Goal: Information Seeking & Learning: Check status

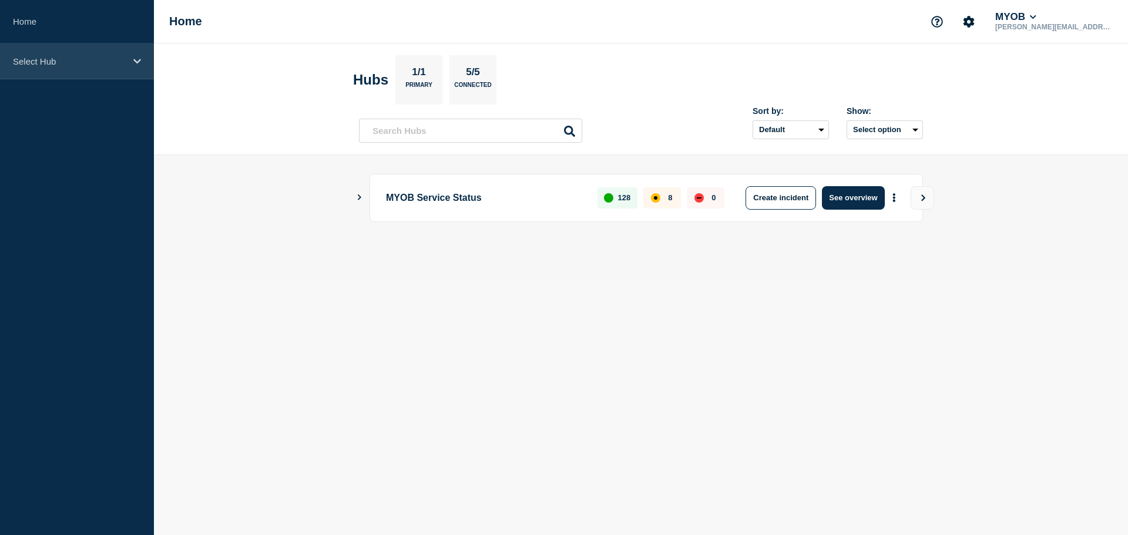
click at [73, 58] on p "Select Hub" at bounding box center [69, 61] width 113 height 10
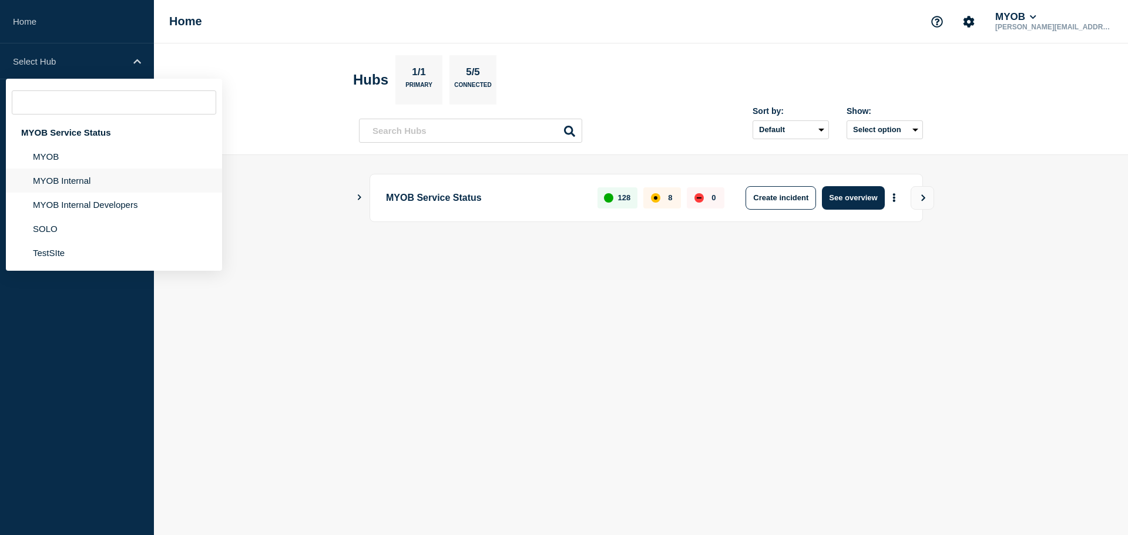
click at [78, 179] on li "MYOB Internal" at bounding box center [114, 181] width 216 height 24
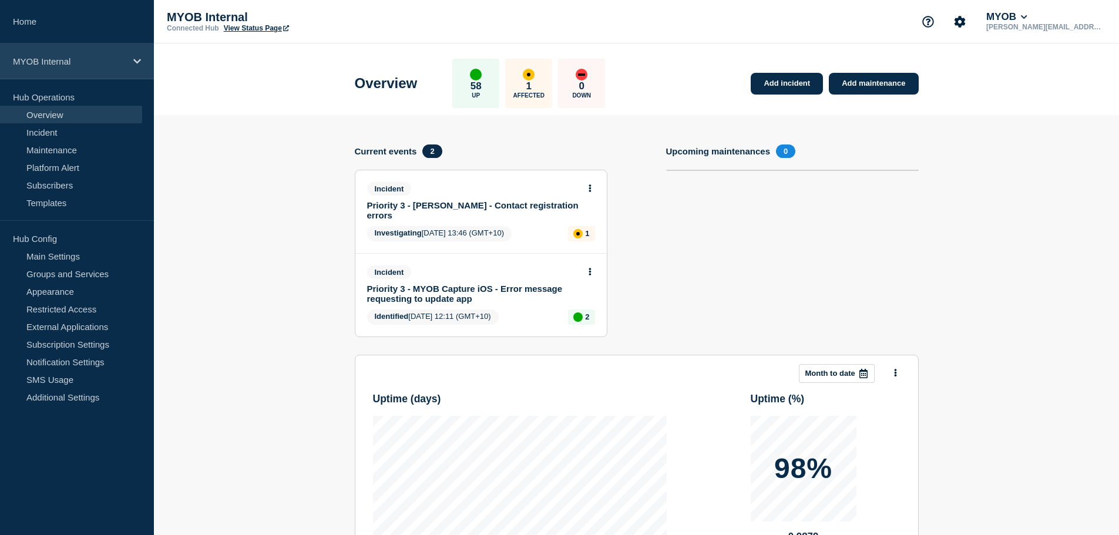
click at [91, 50] on div "MYOB Internal" at bounding box center [77, 61] width 154 height 36
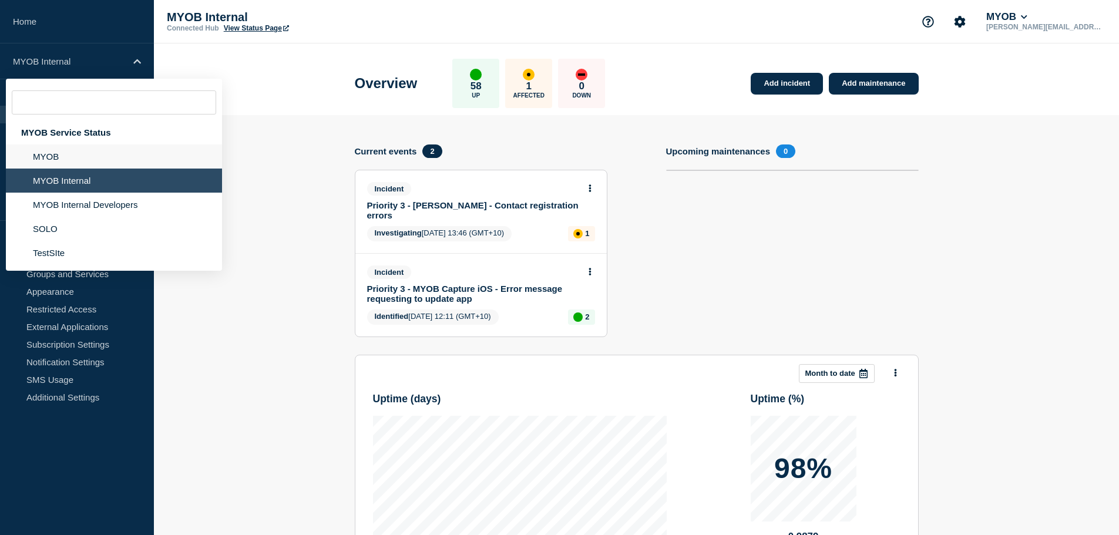
click at [72, 162] on li "MYOB" at bounding box center [114, 157] width 216 height 24
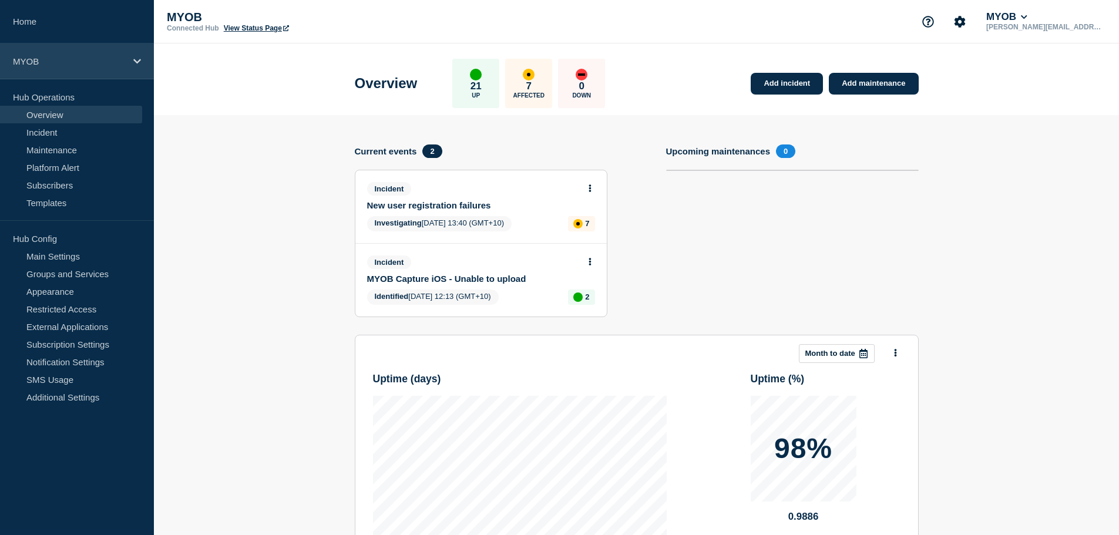
click at [83, 68] on div "MYOB" at bounding box center [77, 61] width 154 height 36
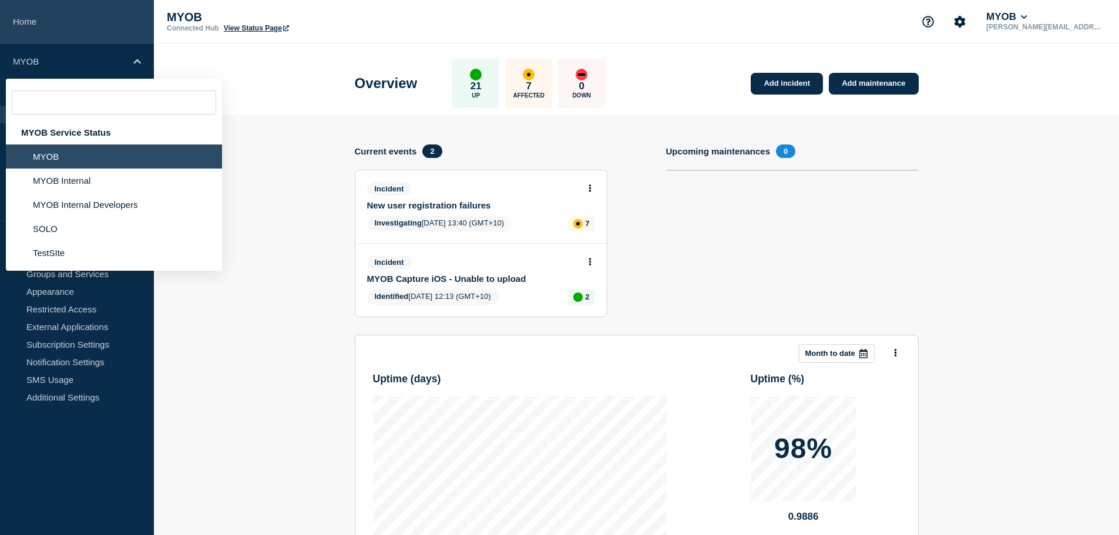
drag, startPoint x: 83, startPoint y: 68, endPoint x: 117, endPoint y: 1, distance: 75.2
click at [86, 60] on div "MYOB" at bounding box center [77, 61] width 154 height 36
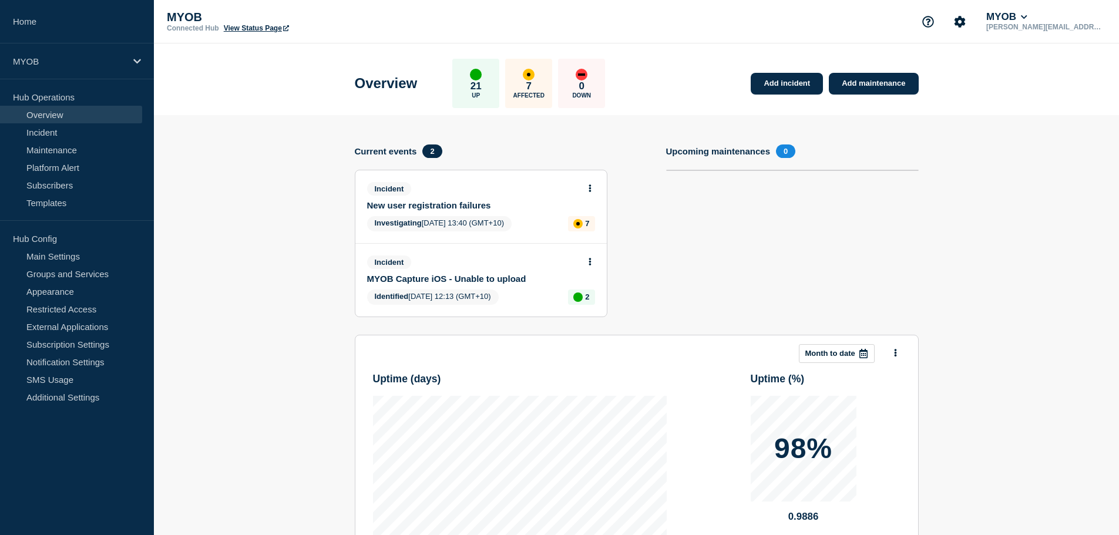
click at [434, 205] on link "New user registration failures" at bounding box center [473, 205] width 212 height 10
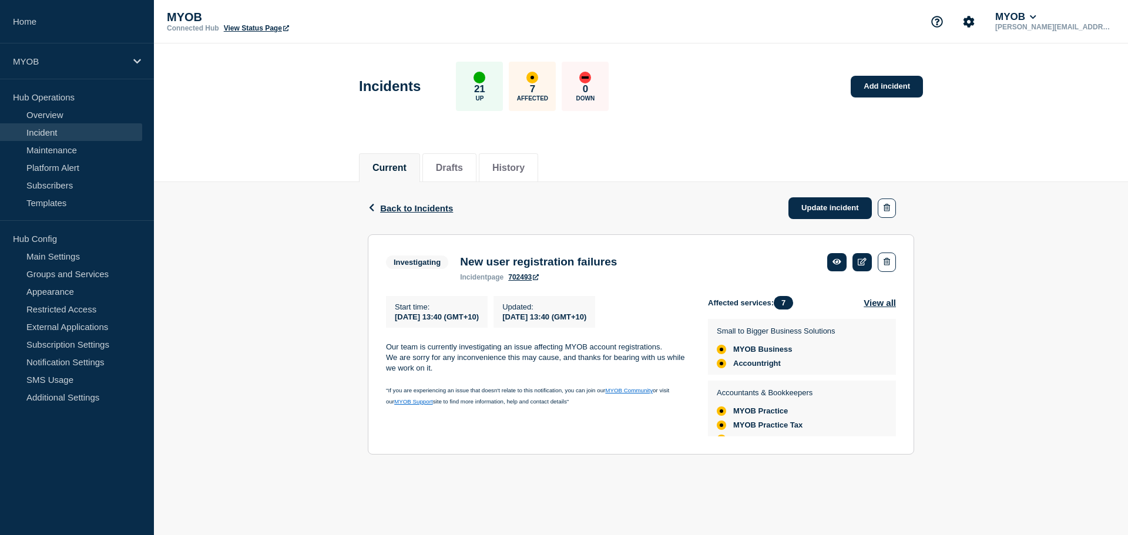
click at [300, 405] on div "Back Back to Incidents Update incident Investigating New user registration fail…" at bounding box center [641, 327] width 974 height 290
drag, startPoint x: 309, startPoint y: 387, endPoint x: 270, endPoint y: 398, distance: 40.2
click at [270, 398] on div "Back Back to Incidents Update incident Investigating New user registration fail…" at bounding box center [641, 327] width 974 height 290
click at [478, 269] on h3 "New user registration failures" at bounding box center [538, 262] width 157 height 13
